Goal: Transaction & Acquisition: Purchase product/service

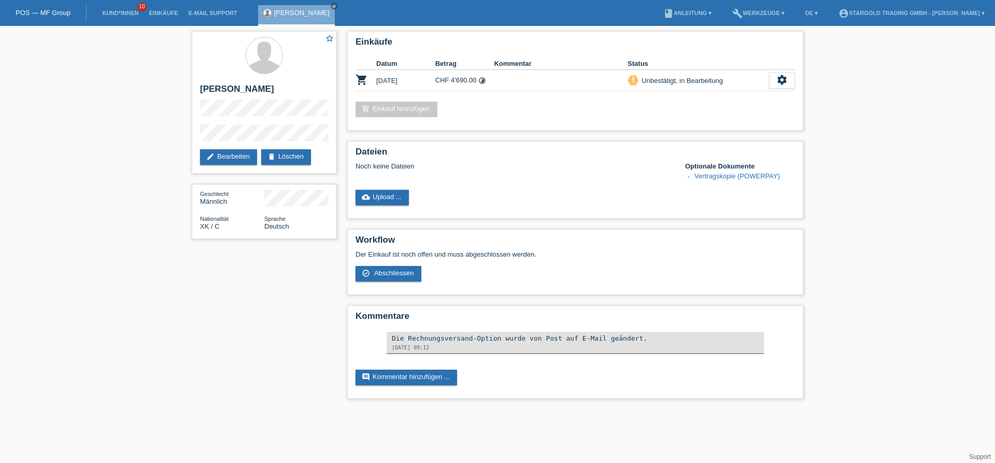
click at [108, 220] on div "star_border Viktor Bisaku edit Bearbeiten delete Löschen Geschlecht Männlich Na…" at bounding box center [497, 217] width 995 height 383
click at [332, 8] on icon "close" at bounding box center [334, 6] width 5 height 5
click at [168, 14] on link "Einkäufe" at bounding box center [163, 13] width 39 height 6
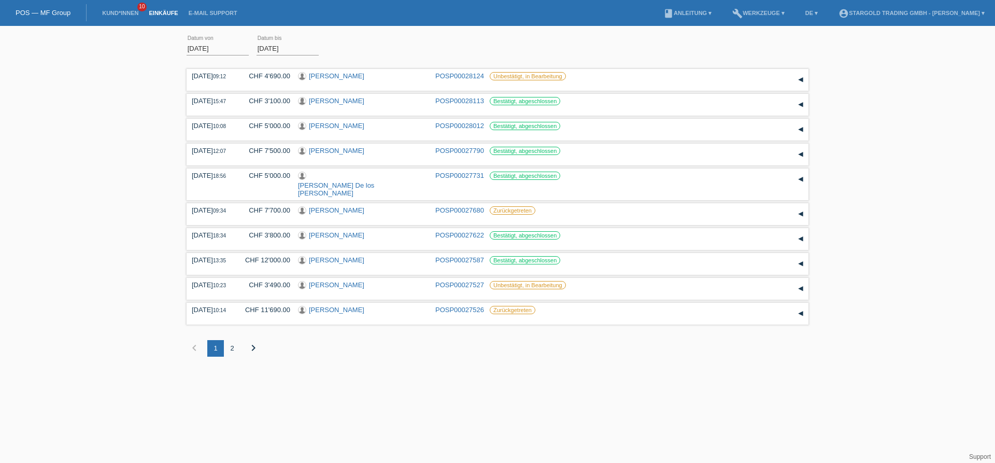
click at [234, 355] on div "2" at bounding box center [232, 348] width 17 height 17
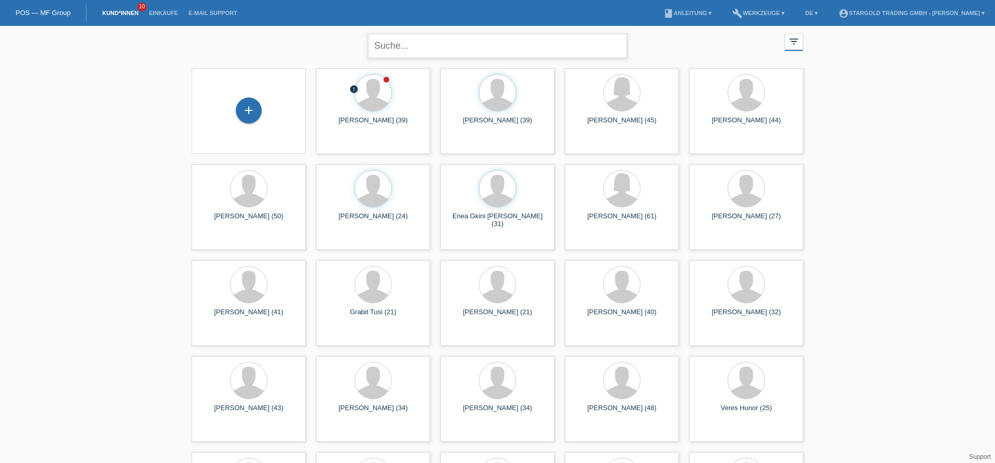
click at [475, 38] on input "text" at bounding box center [497, 46] width 259 height 24
type input "chitra"
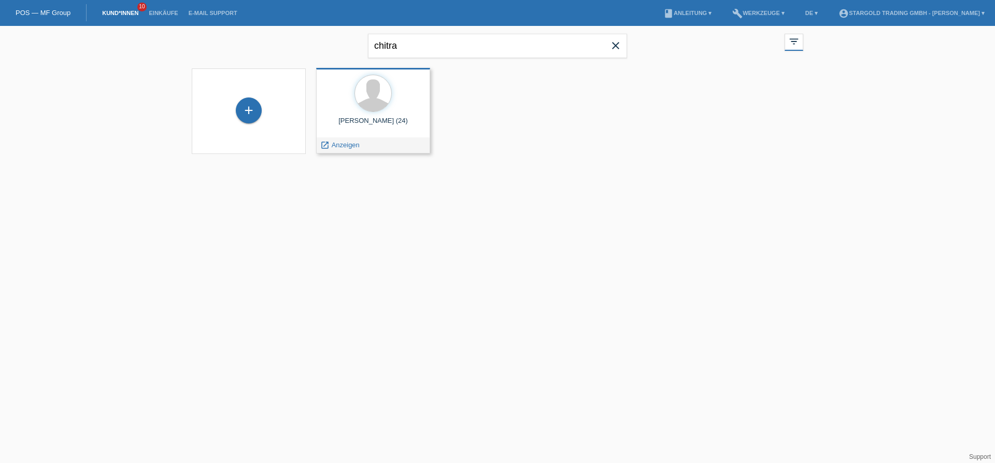
click at [353, 134] on div "Nitharsan Chitra (24) launch Anzeigen" at bounding box center [373, 110] width 114 height 85
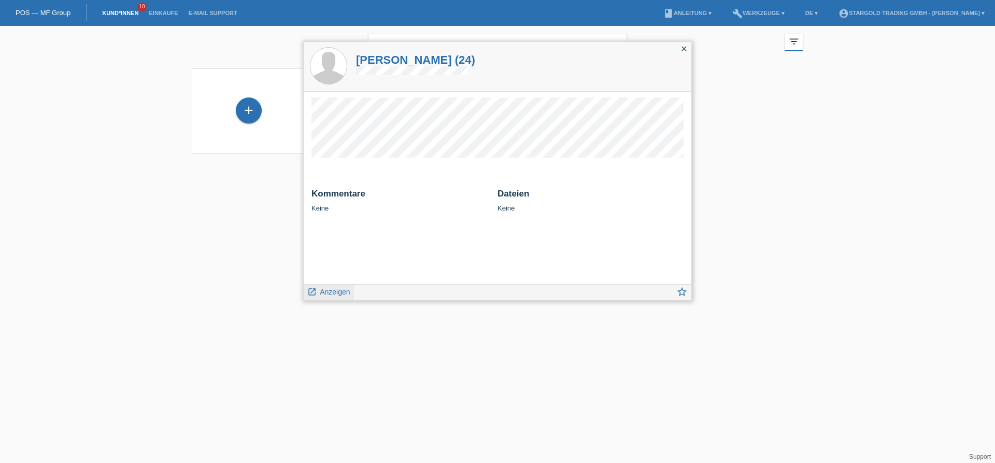
click at [337, 291] on span "Anzeigen" at bounding box center [335, 292] width 30 height 8
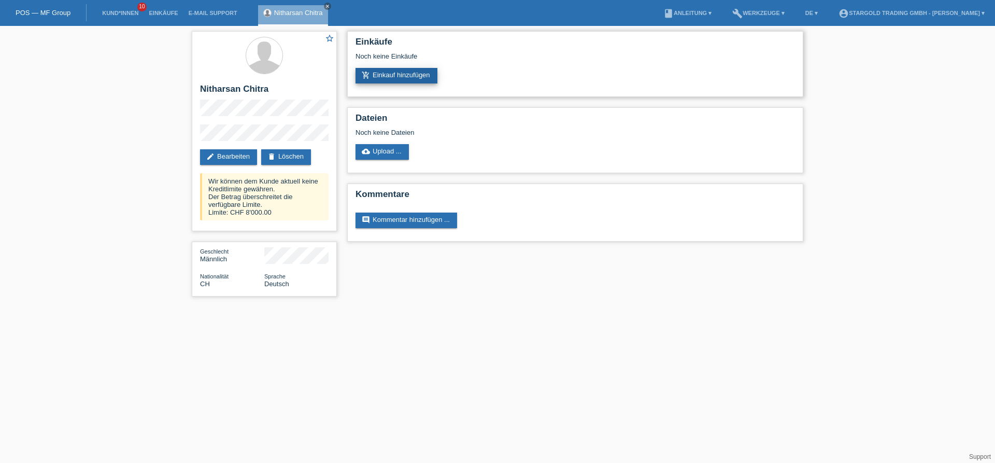
click at [406, 80] on link "add_shopping_cart Einkauf hinzufügen" at bounding box center [396, 76] width 82 height 16
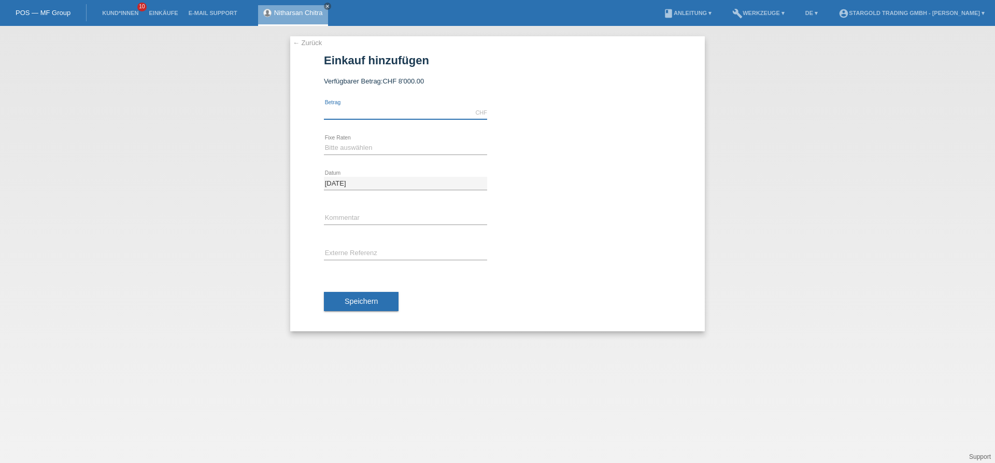
click at [408, 118] on input "text" at bounding box center [405, 112] width 163 height 13
type input "8000.00"
click at [324, 141] on select "Bitte auswählen 6 Raten 12 Raten 18 Raten 24 Raten 36 Raten 48 Raten" at bounding box center [405, 147] width 163 height 12
select select "497"
click option "48 Raten" at bounding box center [0, 0] width 0 height 0
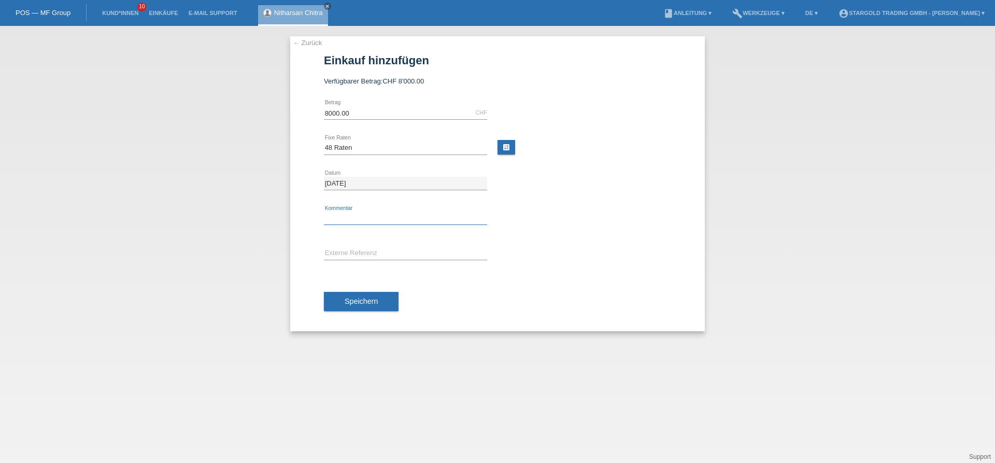
click at [371, 219] on input "text" at bounding box center [405, 218] width 163 height 13
type input "Rolex Dj 41"
click at [367, 308] on button "Speichern" at bounding box center [361, 302] width 75 height 20
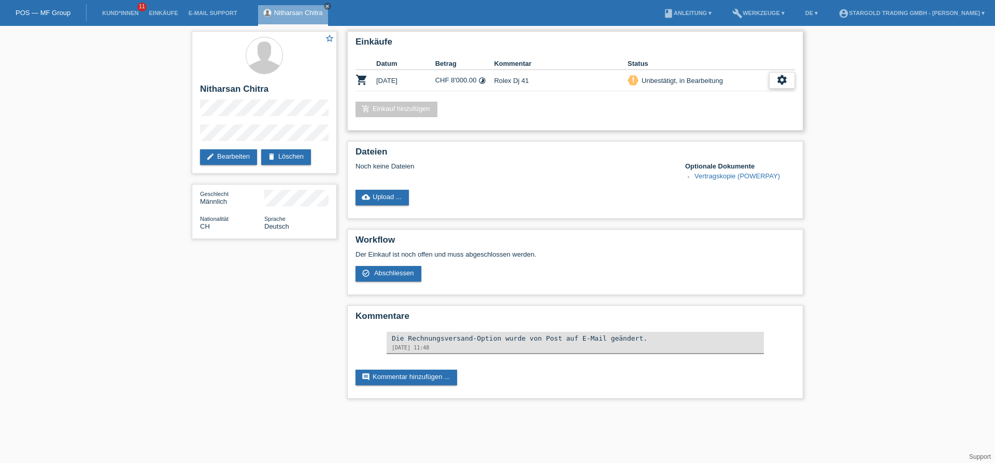
click at [775, 78] on div "settings" at bounding box center [782, 80] width 26 height 17
click at [697, 128] on span "Abschliessen" at bounding box center [699, 128] width 43 height 12
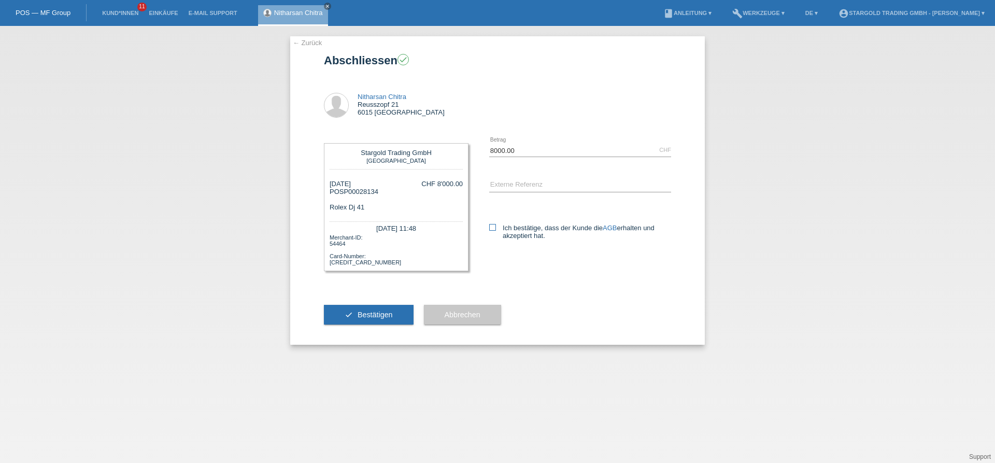
click at [492, 230] on icon at bounding box center [492, 227] width 7 height 7
click at [492, 230] on input "Ich bestätige, dass der Kunde die AGB erhalten und akzeptiert hat." at bounding box center [492, 227] width 7 height 7
checkbox input "true"
click at [375, 317] on button "check Bestätigen" at bounding box center [369, 315] width 90 height 20
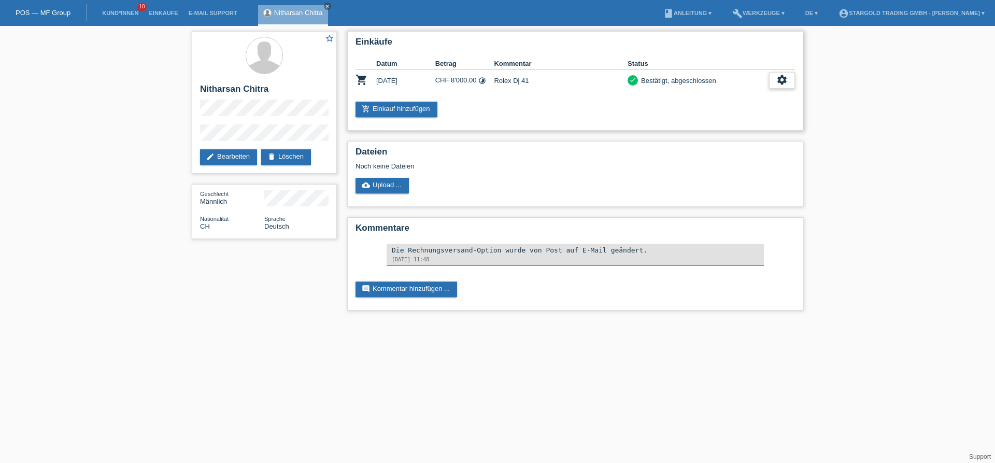
click at [778, 79] on icon "settings" at bounding box center [781, 79] width 11 height 11
click at [688, 111] on span "AGB herunterladen" at bounding box center [701, 113] width 61 height 12
click at [724, 132] on span "Vertrag herunterladen" at bounding box center [705, 128] width 68 height 12
click at [778, 78] on icon "settings" at bounding box center [781, 79] width 11 height 11
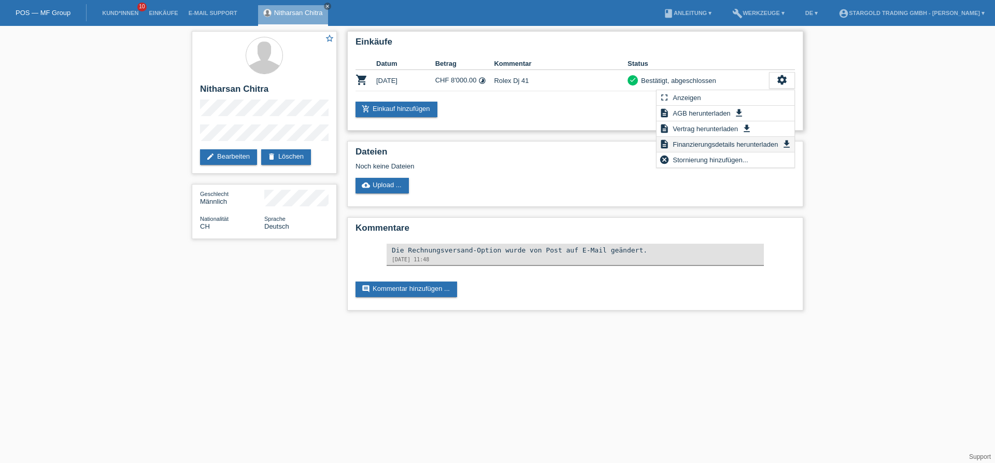
click at [732, 148] on span "Finanzierungsdetails herunterladen" at bounding box center [725, 144] width 108 height 12
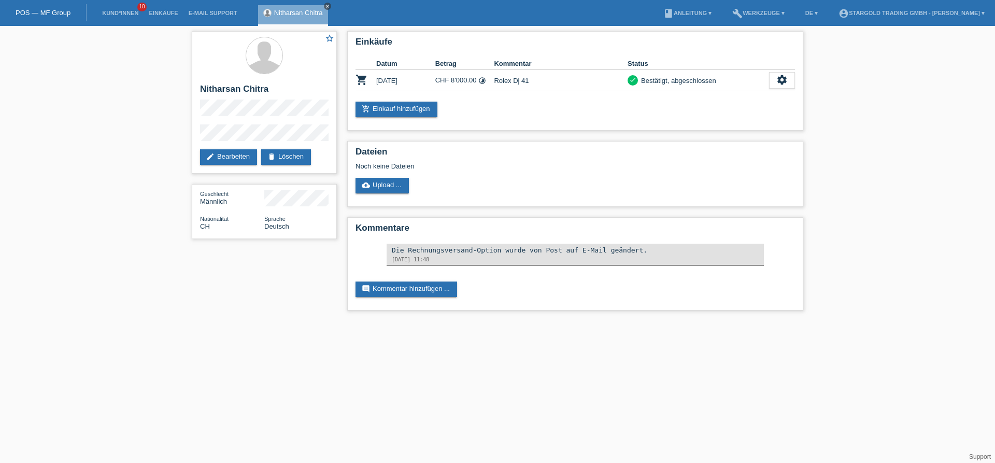
click at [324, 5] on link "close" at bounding box center [327, 6] width 7 height 7
click at [159, 15] on link "Einkäufe" at bounding box center [163, 13] width 39 height 6
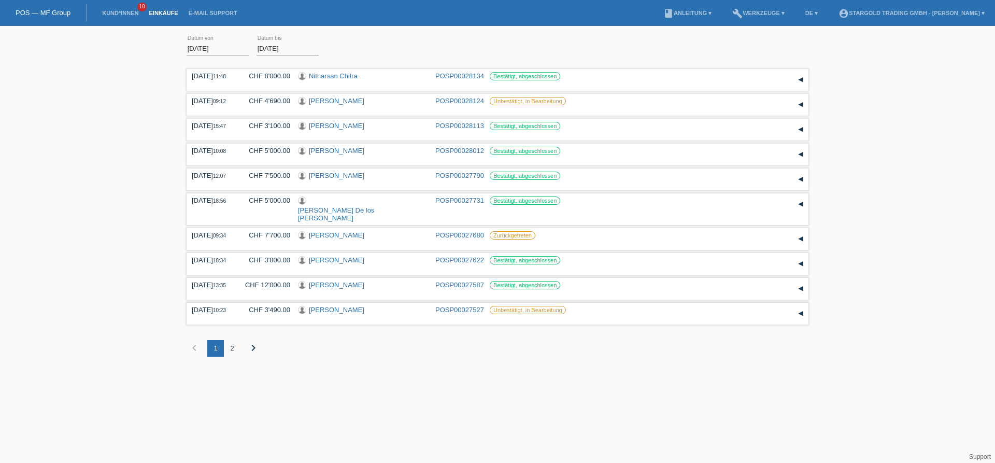
click at [235, 349] on div "2" at bounding box center [232, 348] width 17 height 17
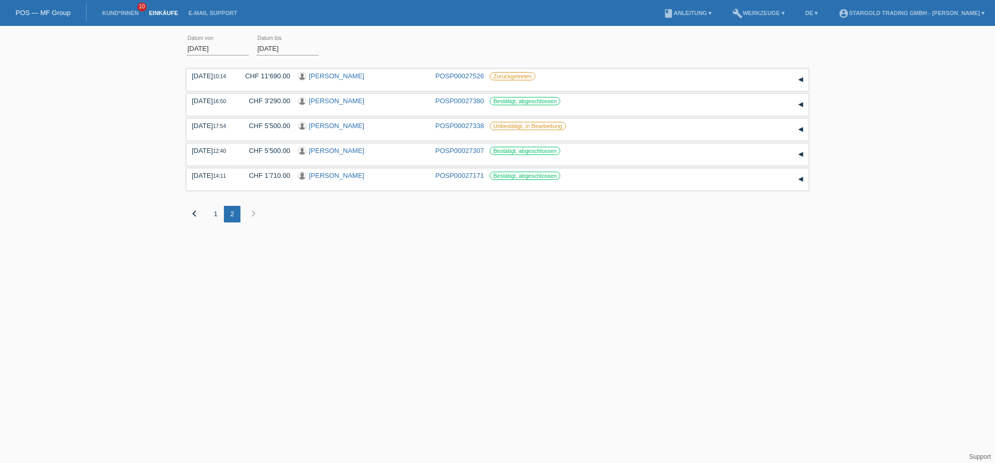
click at [89, 152] on div "[DATE] error Datum von [DATE] error Datum bis Übernehmen 10:14 Datum" at bounding box center [497, 134] width 995 height 207
